Goal: Task Accomplishment & Management: Use online tool/utility

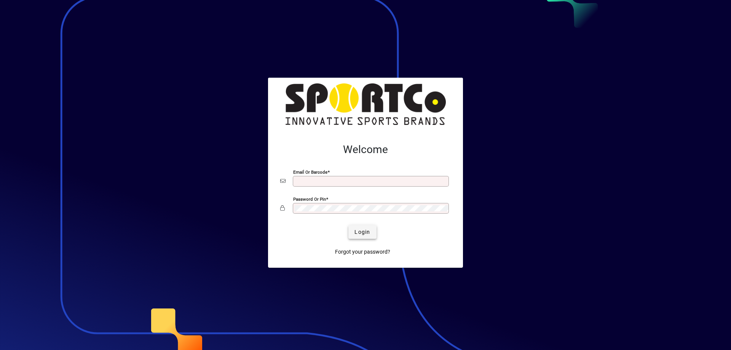
type input "**********"
click at [369, 228] on span "Login" at bounding box center [363, 232] width 16 height 8
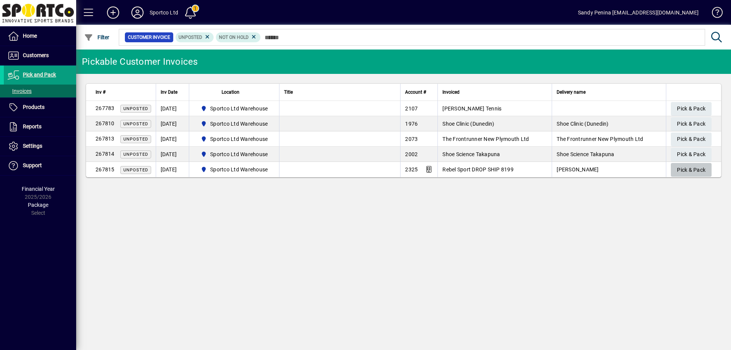
click at [682, 168] on span "Pick & Pack" at bounding box center [691, 170] width 29 height 13
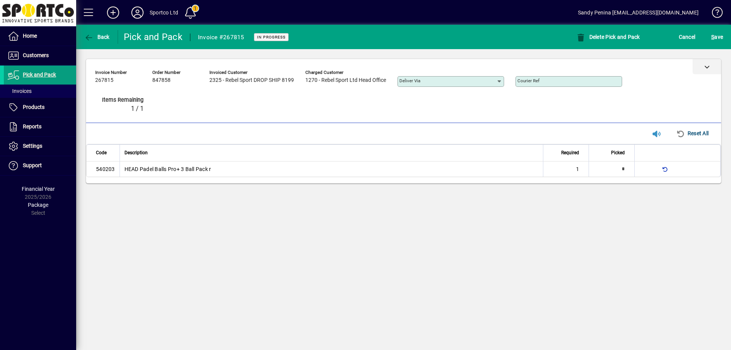
type input "*"
click at [707, 69] on icon at bounding box center [707, 66] width 5 height 5
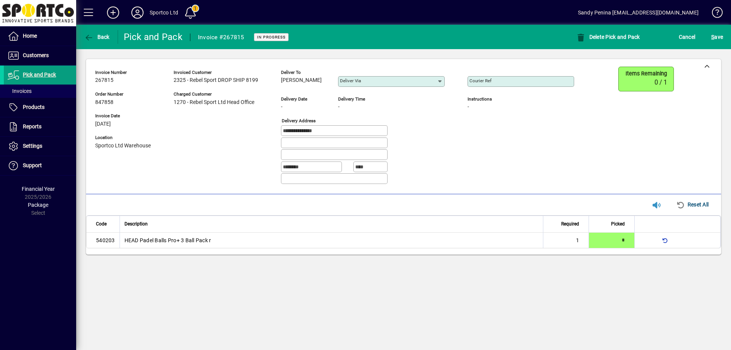
drag, startPoint x: 279, startPoint y: 77, endPoint x: 314, endPoint y: 83, distance: 35.9
click at [314, 83] on div "**********" at bounding box center [340, 129] width 491 height 124
copy span "Amber Searle"
drag, startPoint x: 430, startPoint y: 122, endPoint x: 417, endPoint y: 122, distance: 12.9
click at [417, 122] on div "Delivery address" at bounding box center [368, 121] width 175 height 8
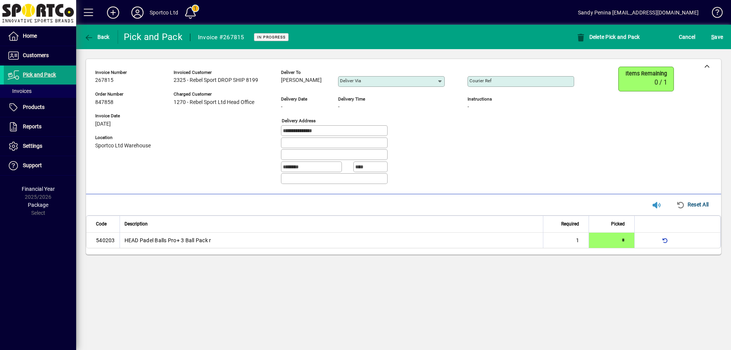
drag, startPoint x: 326, startPoint y: 131, endPoint x: 216, endPoint y: 118, distance: 110.9
click at [217, 118] on div "**********" at bounding box center [340, 129] width 491 height 124
click at [383, 131] on input "**********" at bounding box center [335, 131] width 104 height 6
drag, startPoint x: 316, startPoint y: 80, endPoint x: 233, endPoint y: 48, distance: 89.1
click at [233, 48] on app-page-header "**********" at bounding box center [403, 145] width 655 height 240
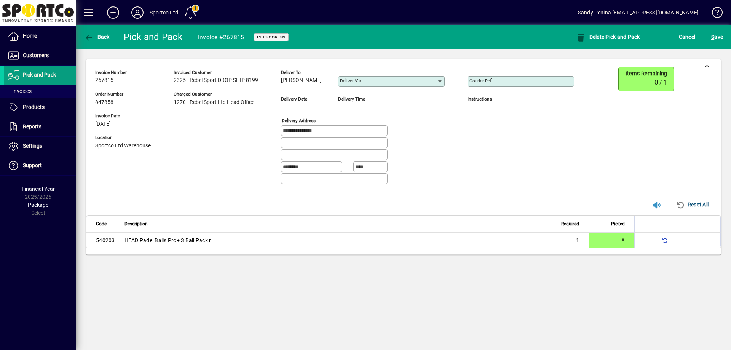
click at [304, 99] on span "Delivery date" at bounding box center [304, 99] width 46 height 5
drag, startPoint x: 313, startPoint y: 79, endPoint x: 235, endPoint y: 59, distance: 80.5
click at [235, 59] on div "**********" at bounding box center [403, 126] width 635 height 135
click at [302, 92] on div "Deliver to Amber Searle Deliver via" at bounding box center [368, 80] width 175 height 27
drag, startPoint x: 315, startPoint y: 74, endPoint x: 318, endPoint y: 83, distance: 9.4
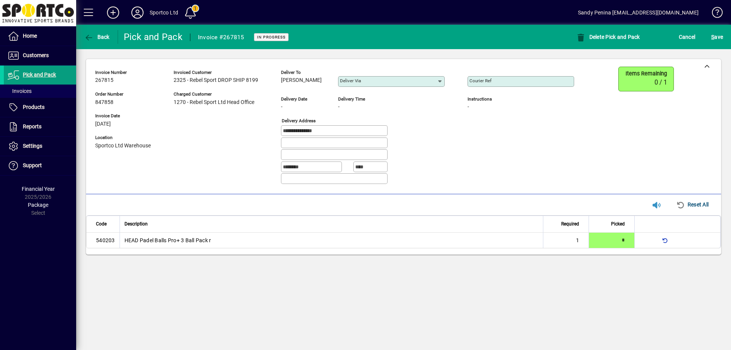
click at [318, 83] on div "Deliver to Amber Searle" at bounding box center [304, 79] width 46 height 21
copy div "Amber Searle"
drag, startPoint x: 334, startPoint y: 132, endPoint x: 255, endPoint y: 120, distance: 80.2
click at [255, 120] on div "**********" at bounding box center [340, 129] width 491 height 124
drag, startPoint x: 518, startPoint y: 82, endPoint x: 510, endPoint y: 76, distance: 10.0
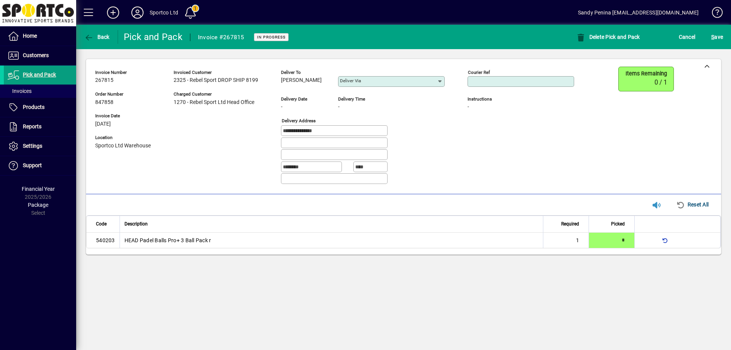
click at [516, 81] on input "Courier Ref" at bounding box center [522, 81] width 104 height 6
paste input "**********"
type input "**********"
click at [716, 36] on span "S ave" at bounding box center [717, 37] width 12 height 12
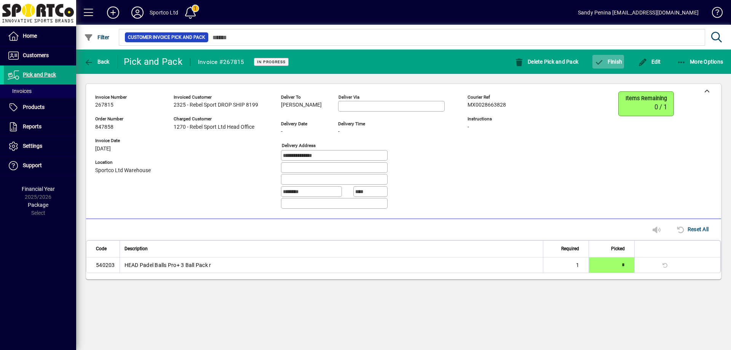
click at [605, 56] on span "button" at bounding box center [609, 62] width 32 height 18
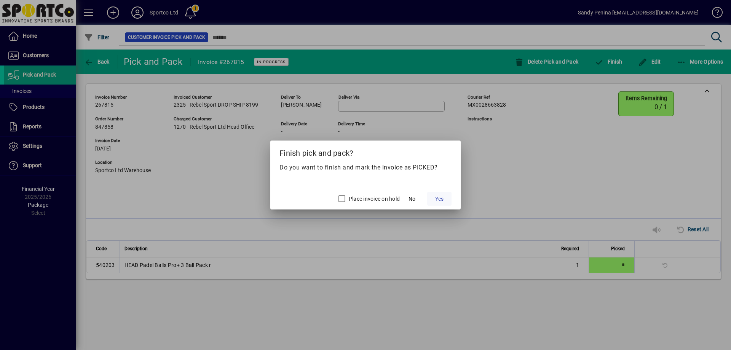
click at [443, 198] on span "Yes" at bounding box center [439, 199] width 8 height 8
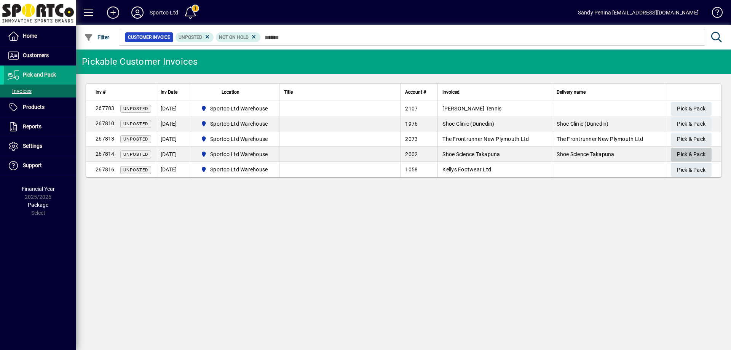
click at [671, 151] on span "button" at bounding box center [691, 154] width 41 height 18
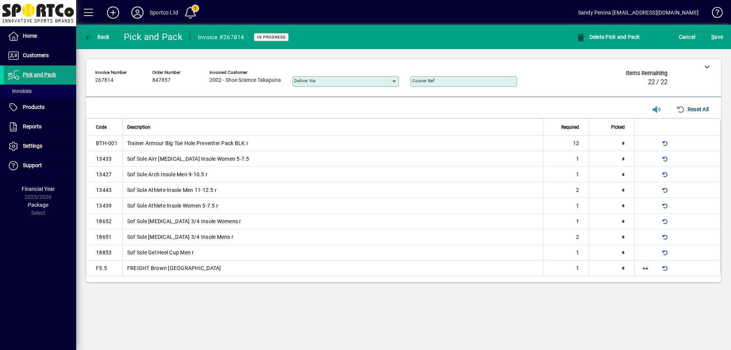
type input "*"
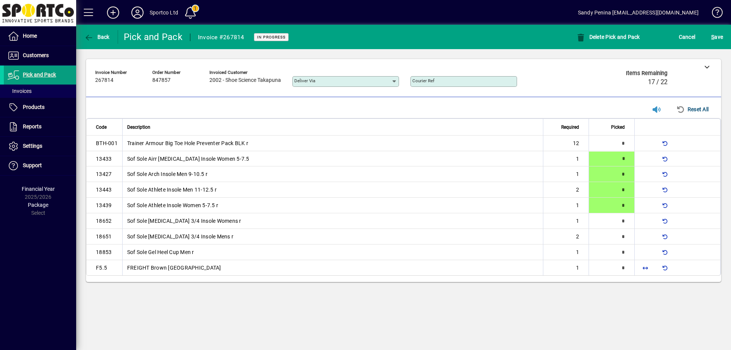
type input "*"
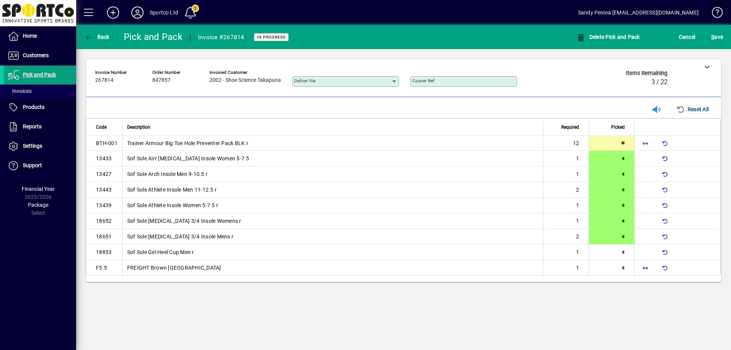
type input "**"
type input "*"
drag, startPoint x: 647, startPoint y: 264, endPoint x: 625, endPoint y: 281, distance: 27.4
click at [646, 264] on span "button" at bounding box center [645, 268] width 18 height 18
type input "*"
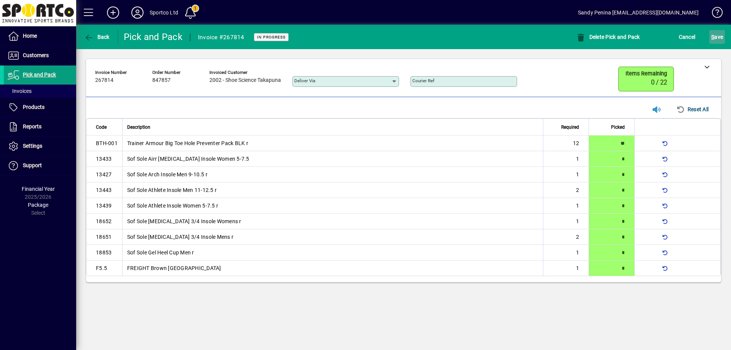
click at [716, 42] on span "S ave" at bounding box center [717, 37] width 12 height 12
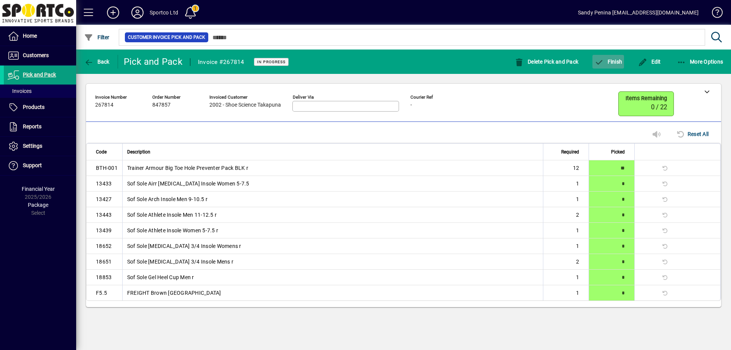
click at [616, 64] on span "Finish" at bounding box center [608, 62] width 28 height 6
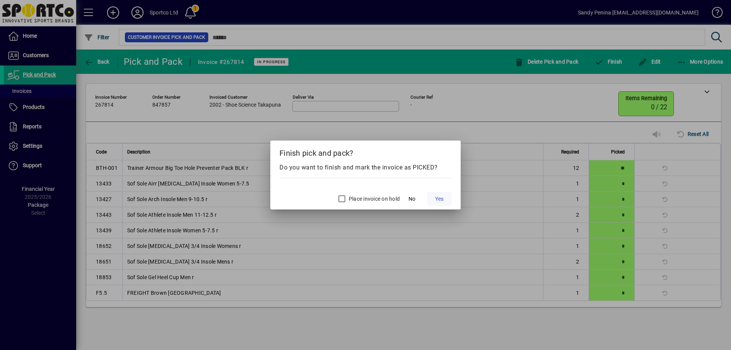
click at [447, 199] on span at bounding box center [439, 199] width 24 height 18
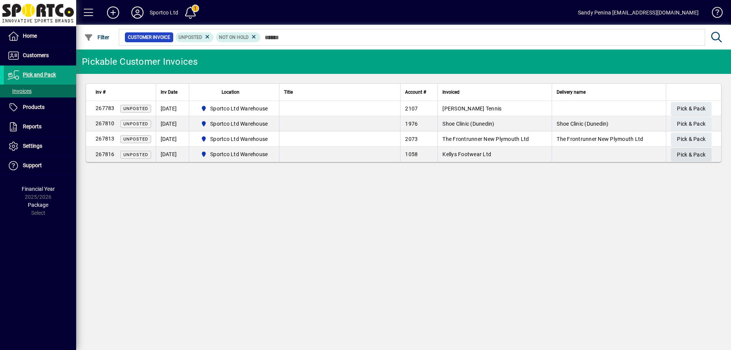
click at [708, 157] on span "button" at bounding box center [691, 154] width 41 height 18
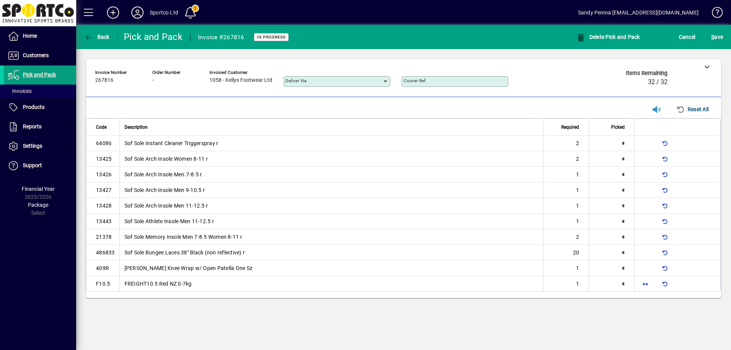
type input "*"
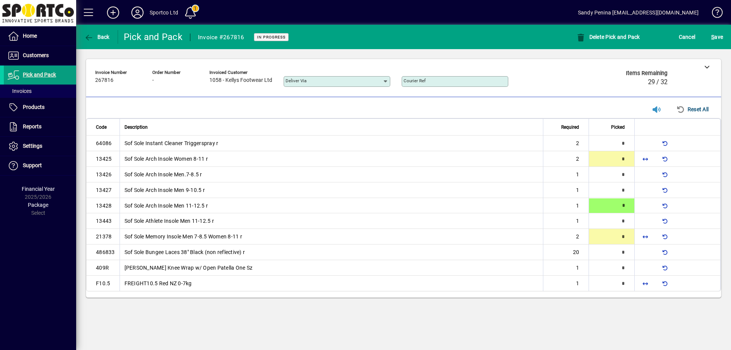
type input "*"
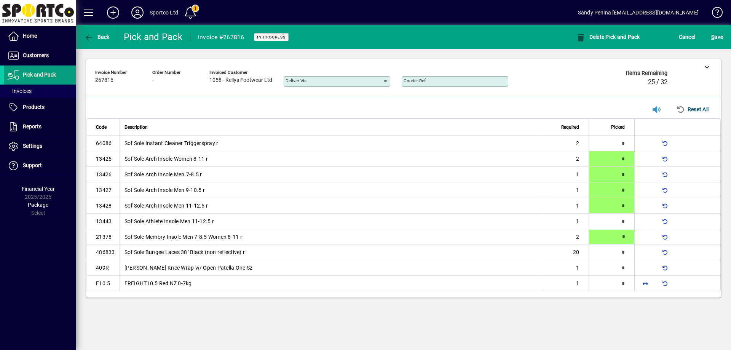
type input "*"
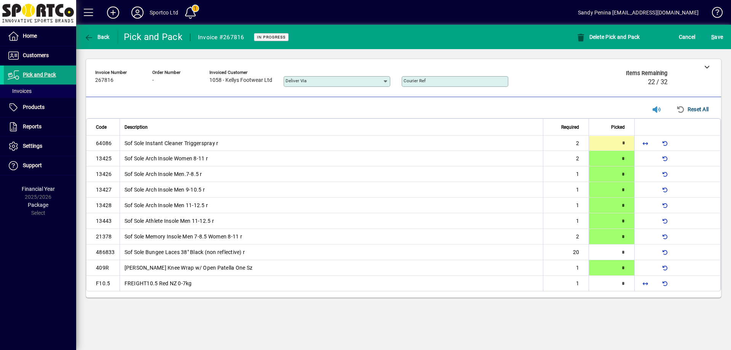
type input "*"
type input "**"
click at [646, 287] on span "button" at bounding box center [645, 283] width 18 height 18
type input "*"
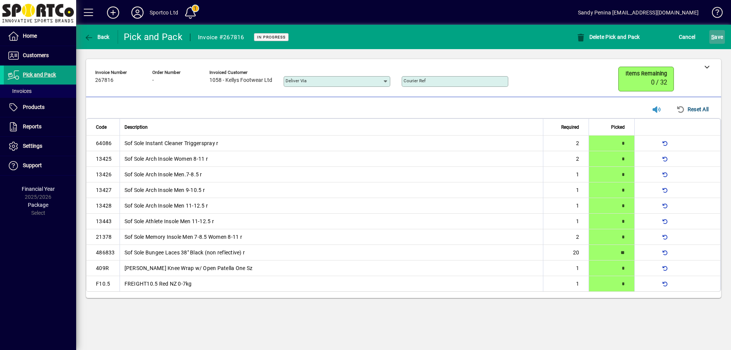
click at [711, 42] on span "submit" at bounding box center [717, 37] width 16 height 18
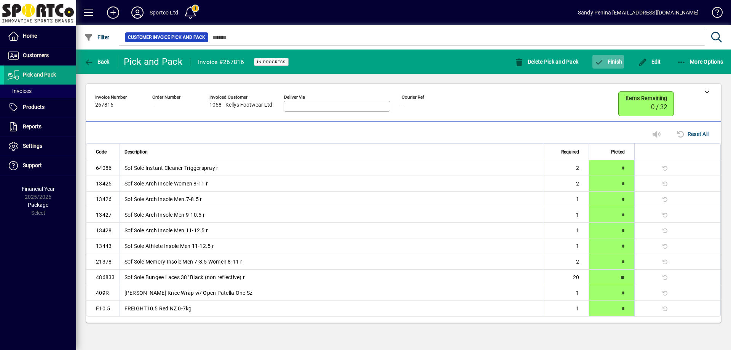
click at [617, 64] on span "Finish" at bounding box center [608, 62] width 28 height 6
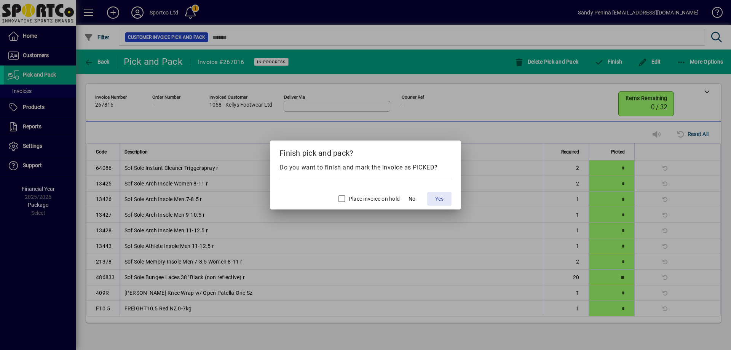
click at [444, 196] on span at bounding box center [439, 199] width 24 height 18
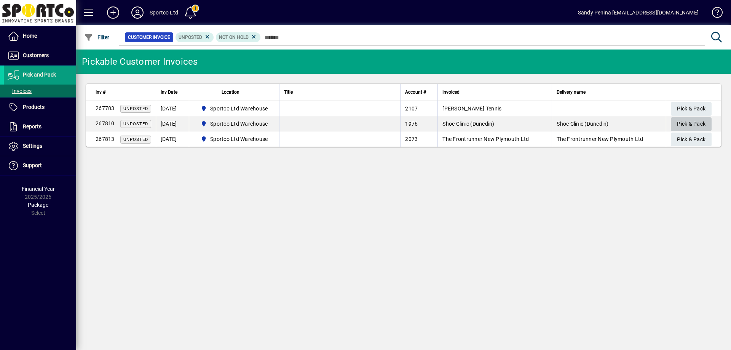
click at [682, 121] on span "Pick & Pack" at bounding box center [691, 124] width 29 height 13
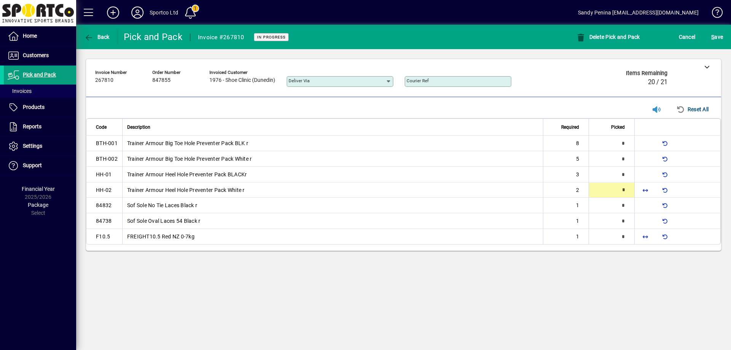
type input "*"
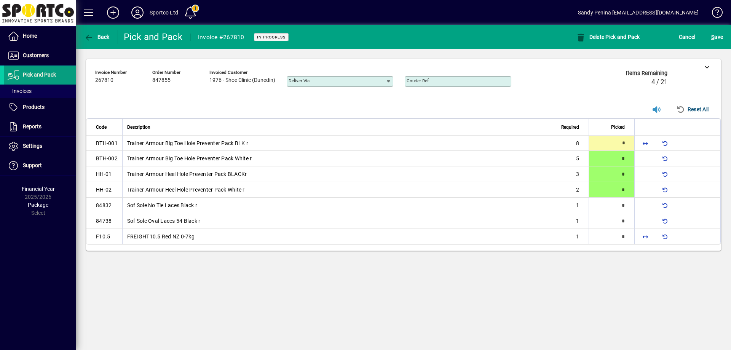
type input "*"
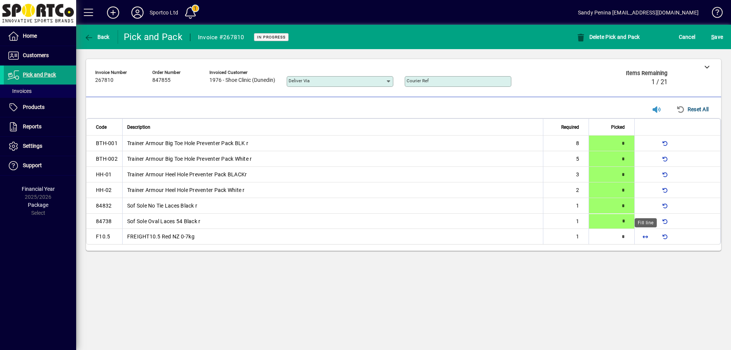
click at [647, 240] on span "button" at bounding box center [645, 236] width 18 height 18
type input "*"
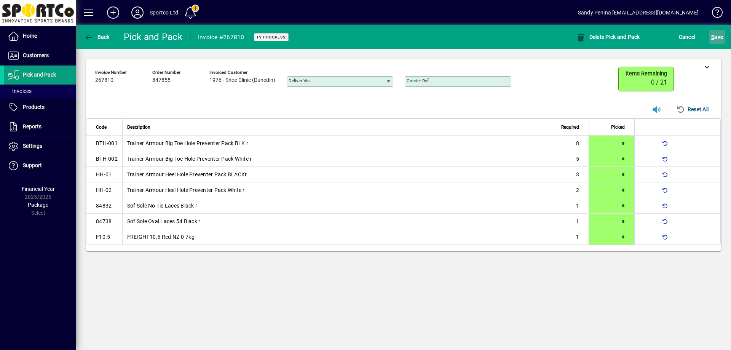
click at [719, 35] on span "S ave" at bounding box center [717, 37] width 12 height 12
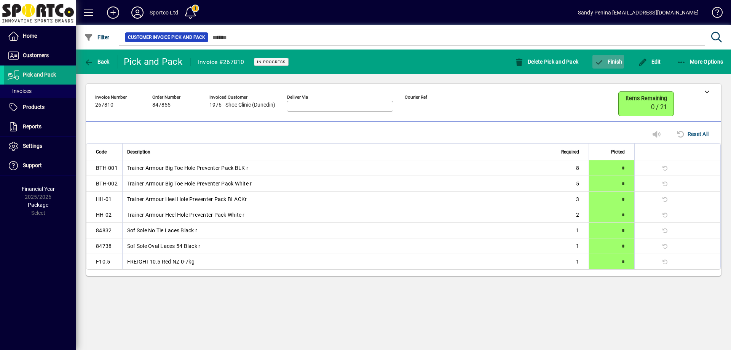
click at [601, 61] on icon "button" at bounding box center [599, 63] width 10 height 8
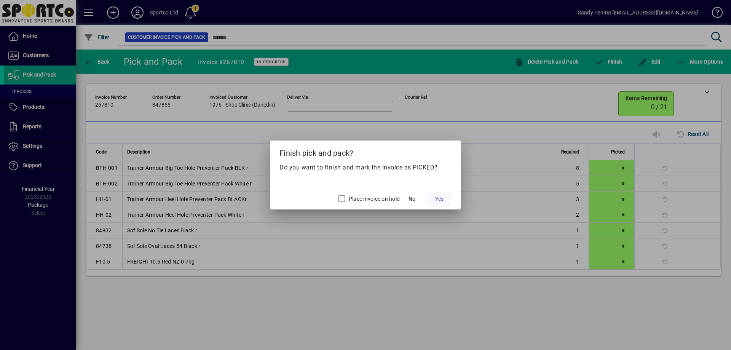
click at [447, 197] on span at bounding box center [439, 199] width 24 height 18
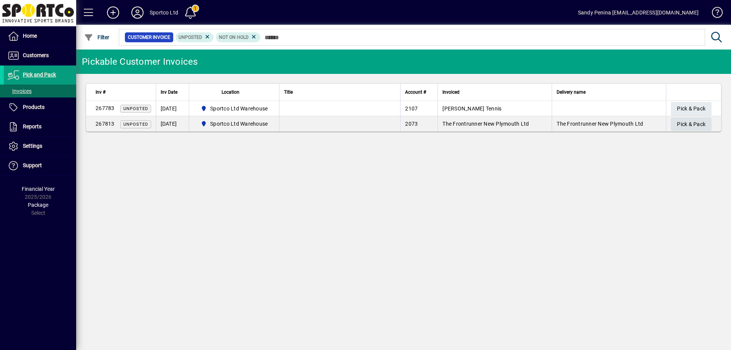
click at [674, 121] on span "button" at bounding box center [691, 124] width 41 height 18
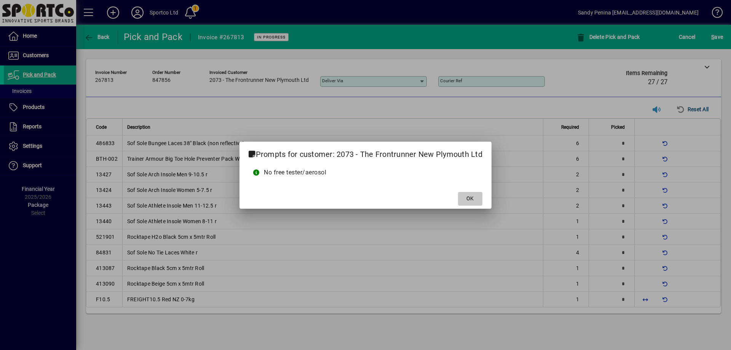
click at [465, 208] on span at bounding box center [470, 199] width 24 height 18
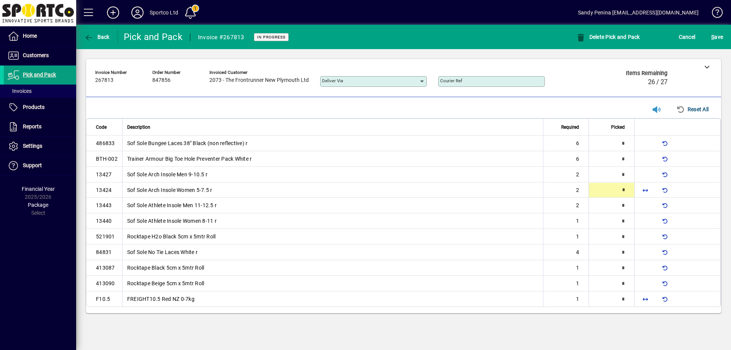
type input "*"
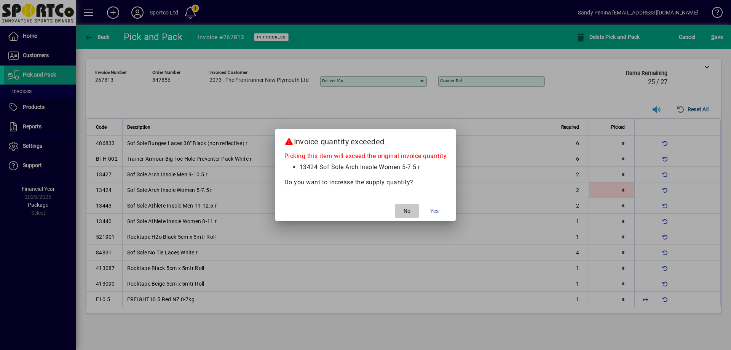
click at [412, 213] on span "button" at bounding box center [407, 211] width 24 height 18
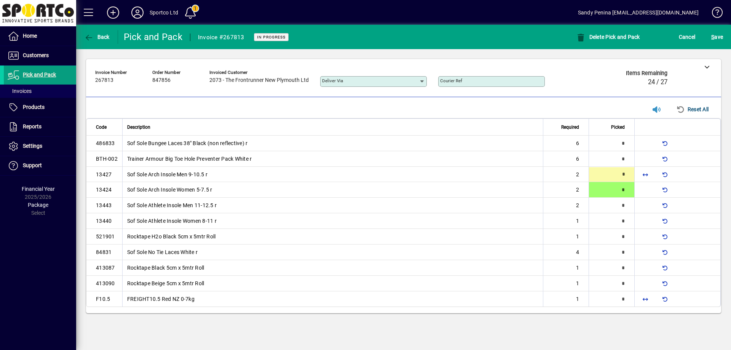
type input "*"
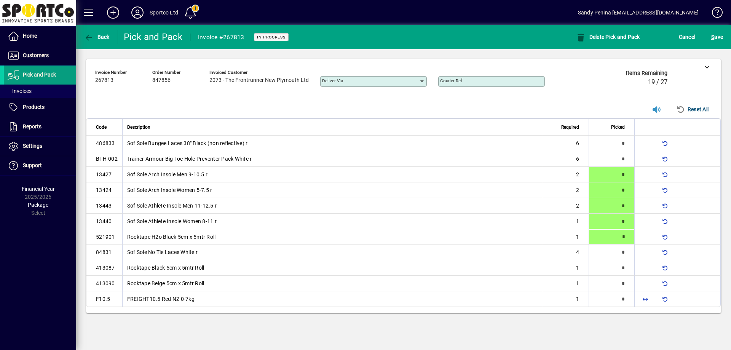
type input "*"
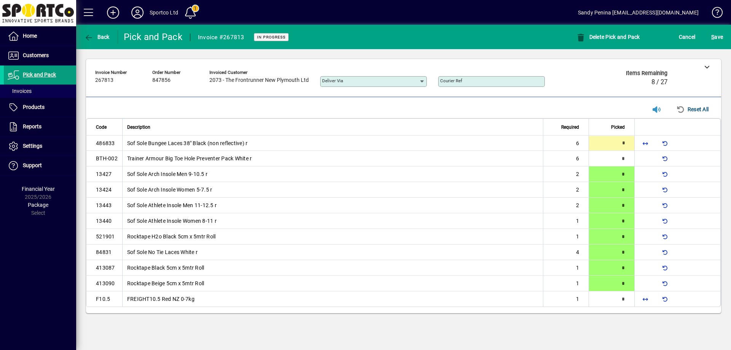
type input "*"
click at [641, 290] on div "Fill line" at bounding box center [646, 285] width 22 height 9
click at [647, 297] on span "button" at bounding box center [645, 299] width 18 height 18
type input "*"
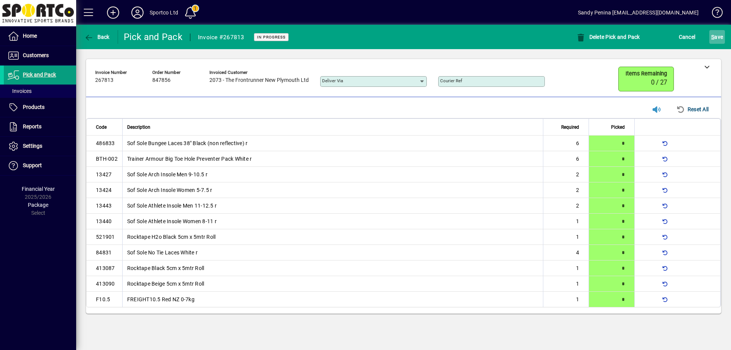
click at [717, 35] on span "S ave" at bounding box center [717, 37] width 12 height 12
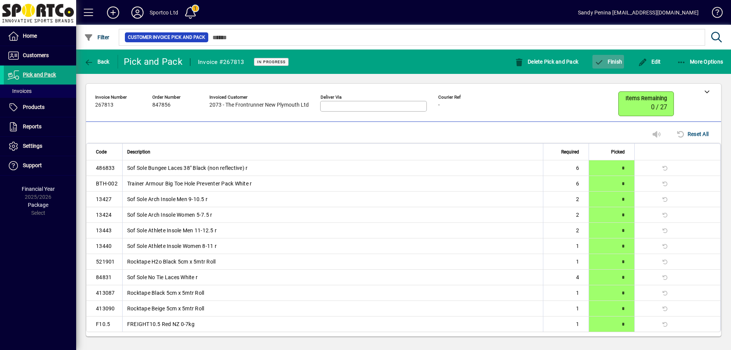
click at [606, 59] on span "Finish" at bounding box center [608, 62] width 28 height 6
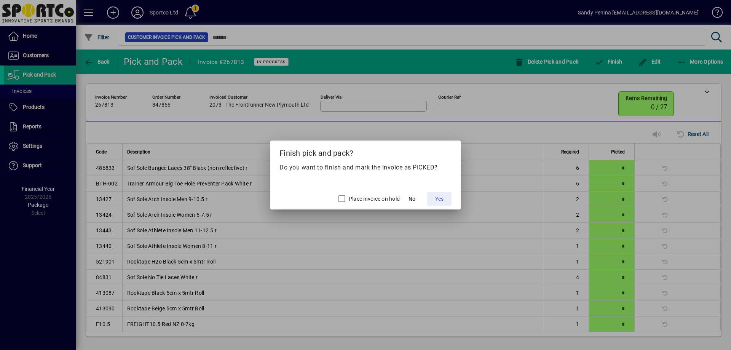
drag, startPoint x: 440, startPoint y: 194, endPoint x: 379, endPoint y: 198, distance: 60.7
click at [440, 194] on span at bounding box center [439, 199] width 24 height 18
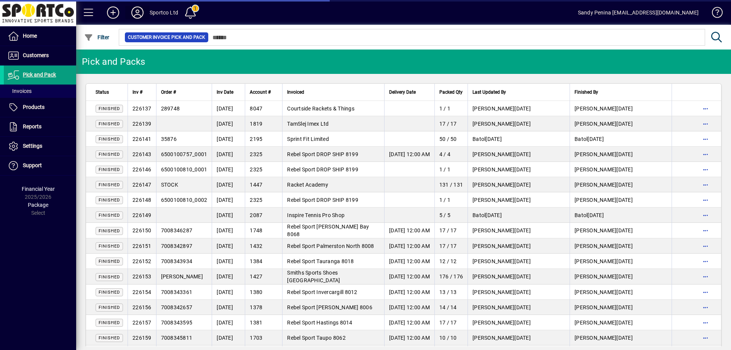
click at [133, 8] on icon at bounding box center [137, 12] width 15 height 12
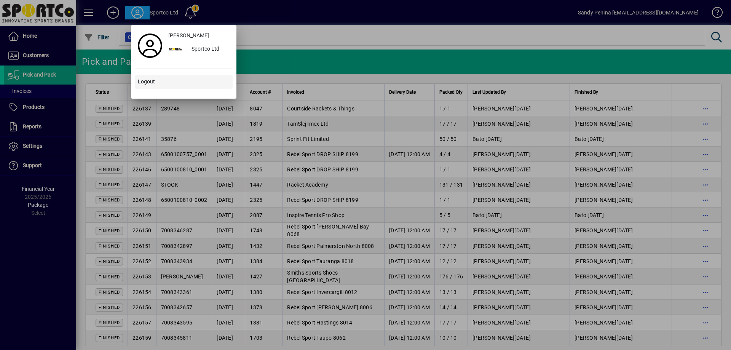
click at [158, 84] on span at bounding box center [184, 82] width 98 height 18
